Goal: Book appointment/travel/reservation

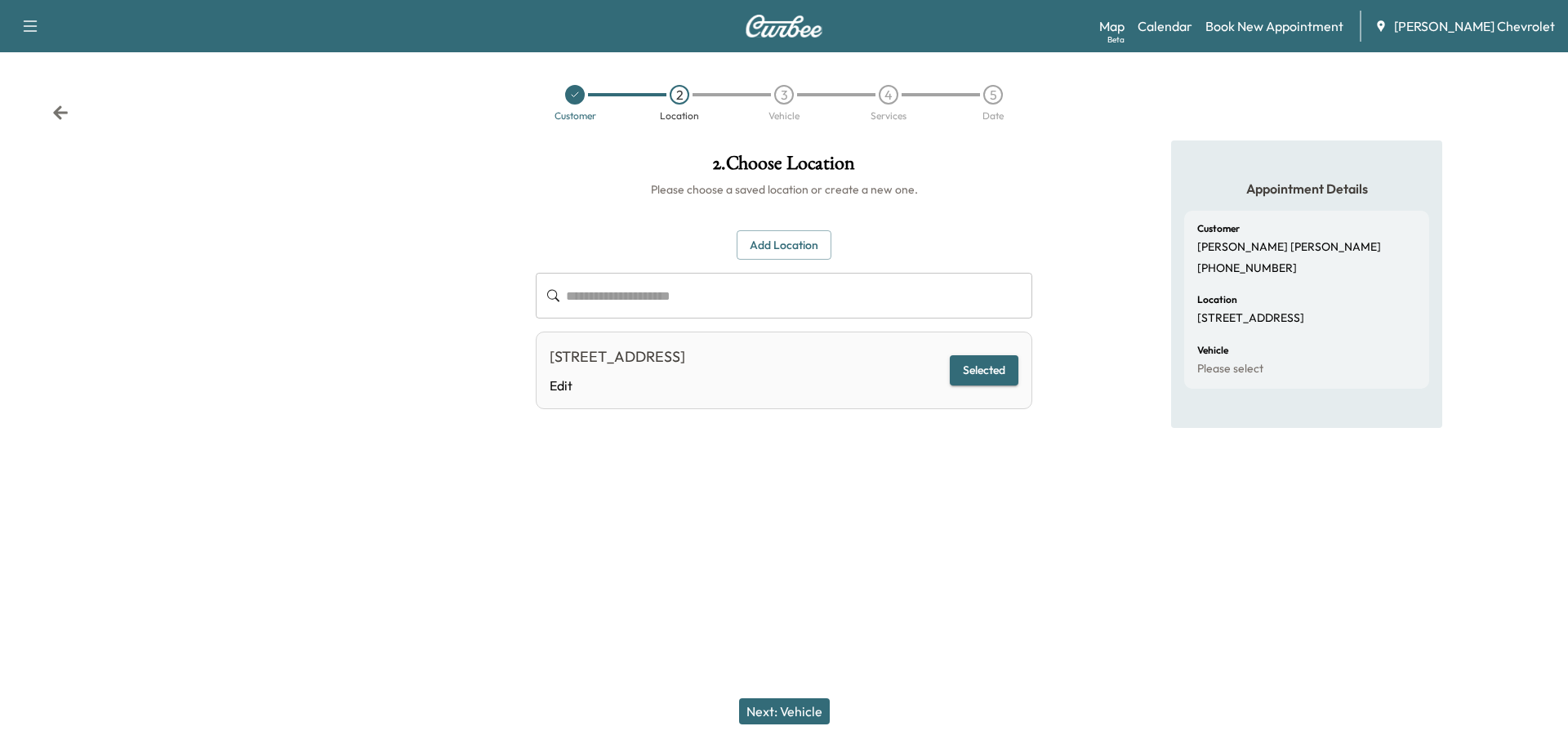
click at [1300, 38] on div "Map Beta Calendar Book New Appointment [PERSON_NAME] Chevrolet" at bounding box center [1328, 26] width 456 height 31
click at [1192, 16] on link "Calendar" at bounding box center [1165, 26] width 55 height 20
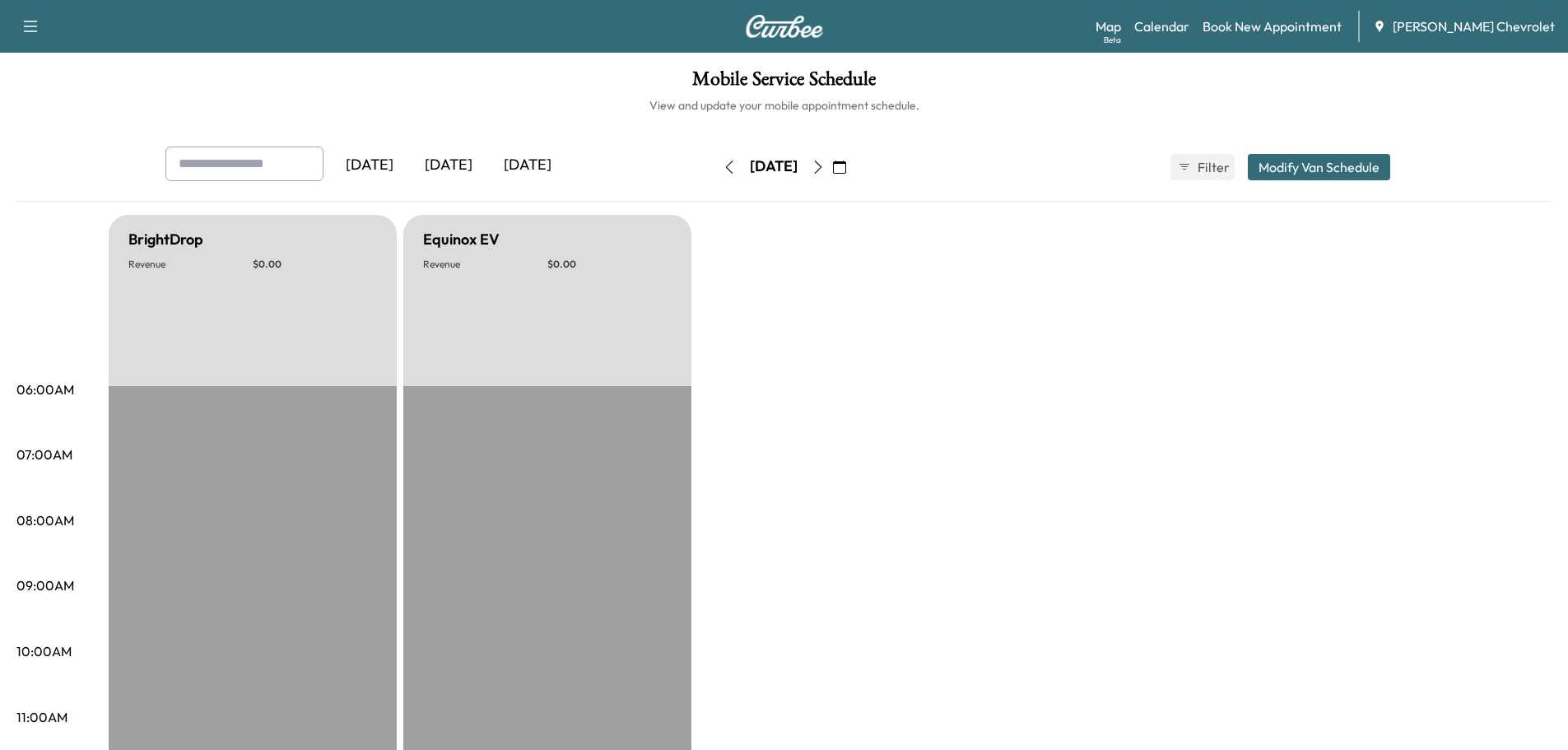
click at [832, 171] on button "button" at bounding box center [819, 167] width 28 height 26
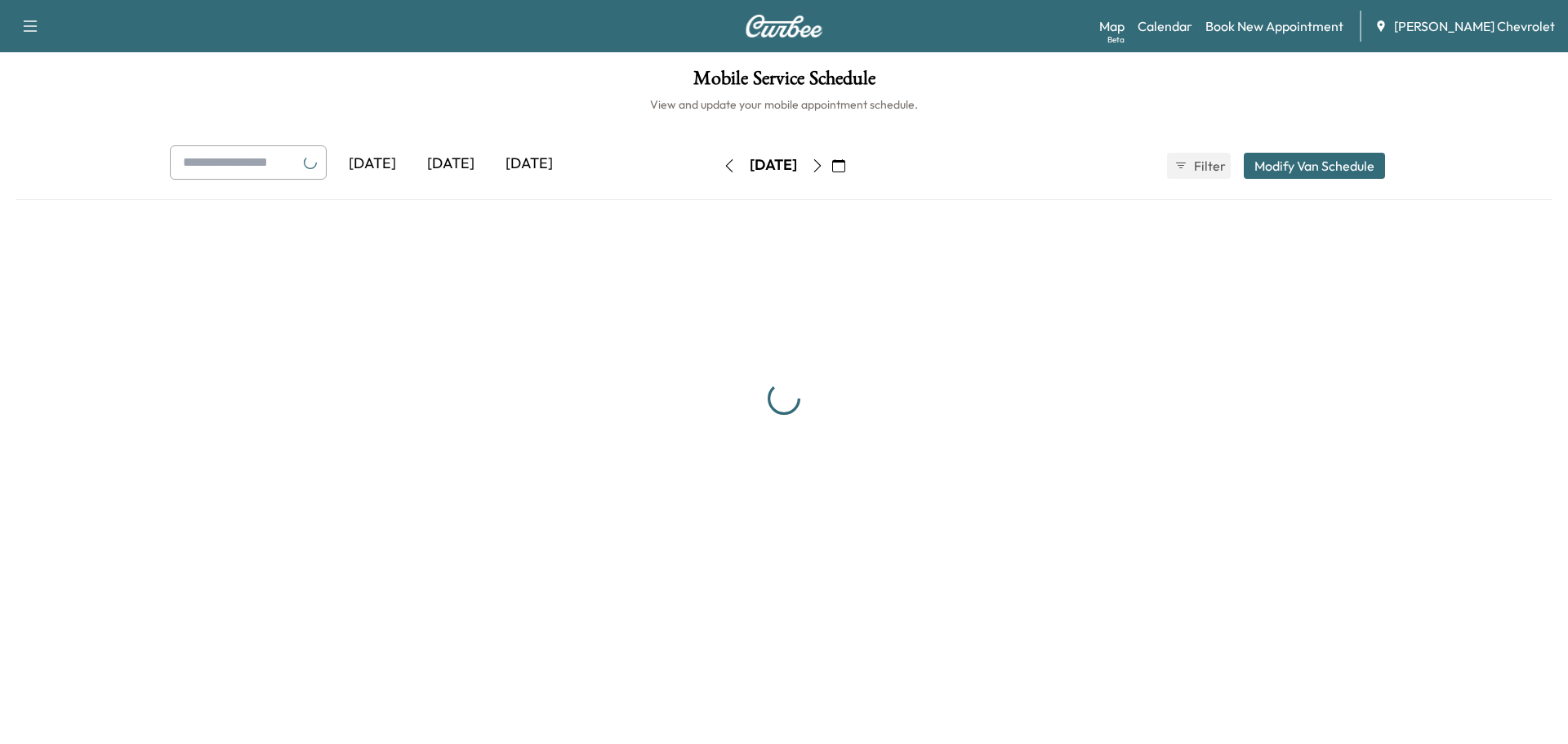
click at [831, 170] on button "button" at bounding box center [818, 166] width 28 height 26
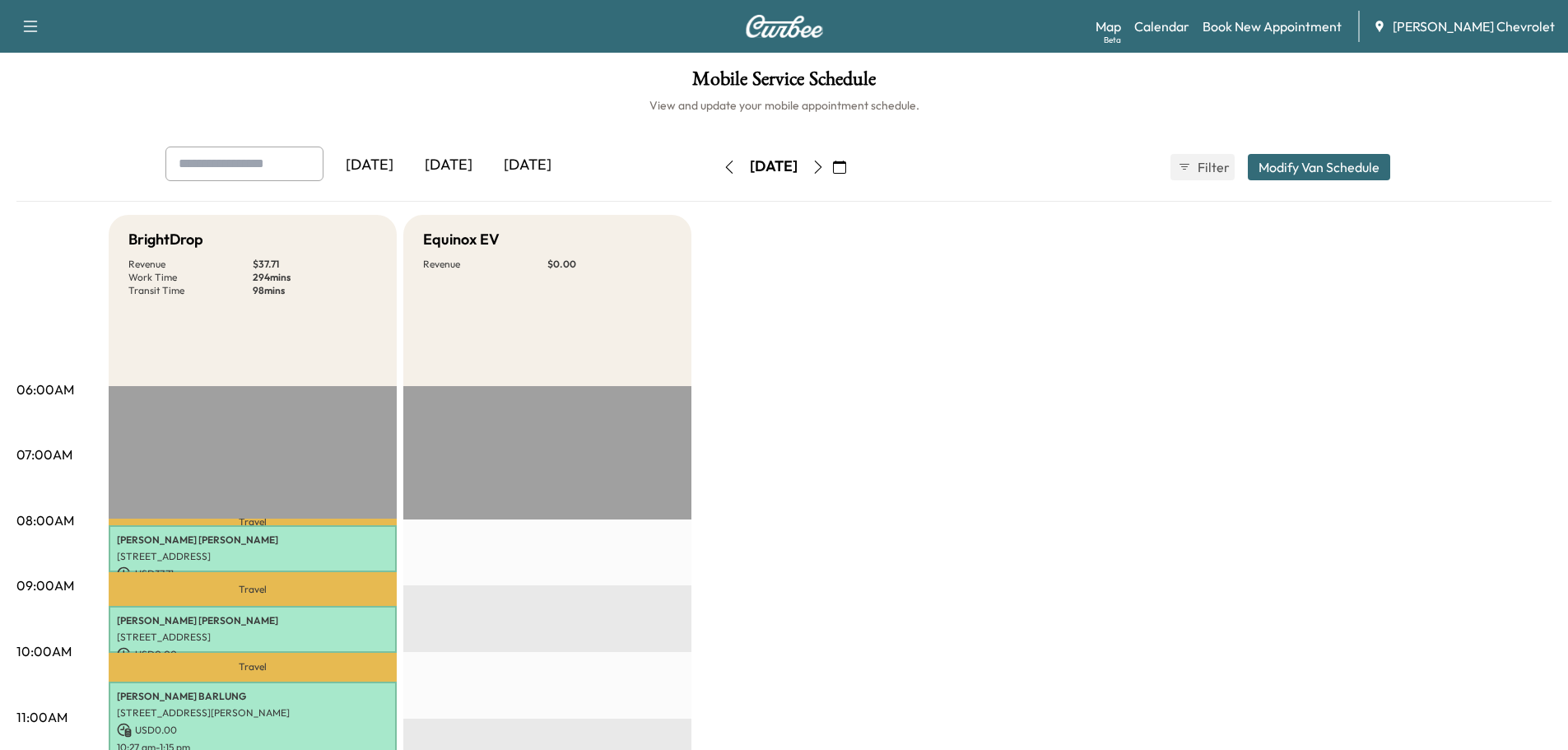
click at [832, 174] on button "button" at bounding box center [819, 167] width 28 height 26
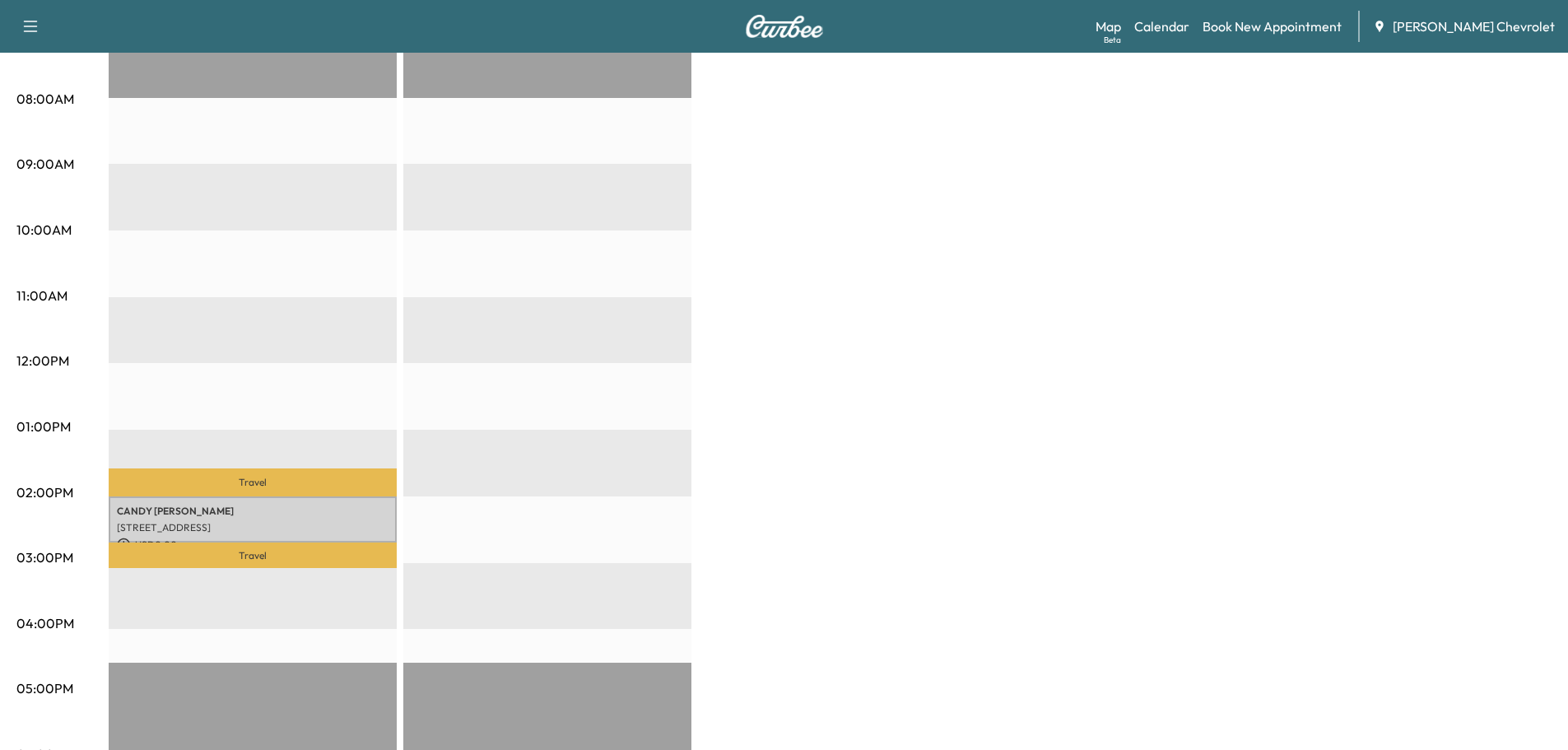
scroll to position [385, 0]
